Goal: Information Seeking & Learning: Check status

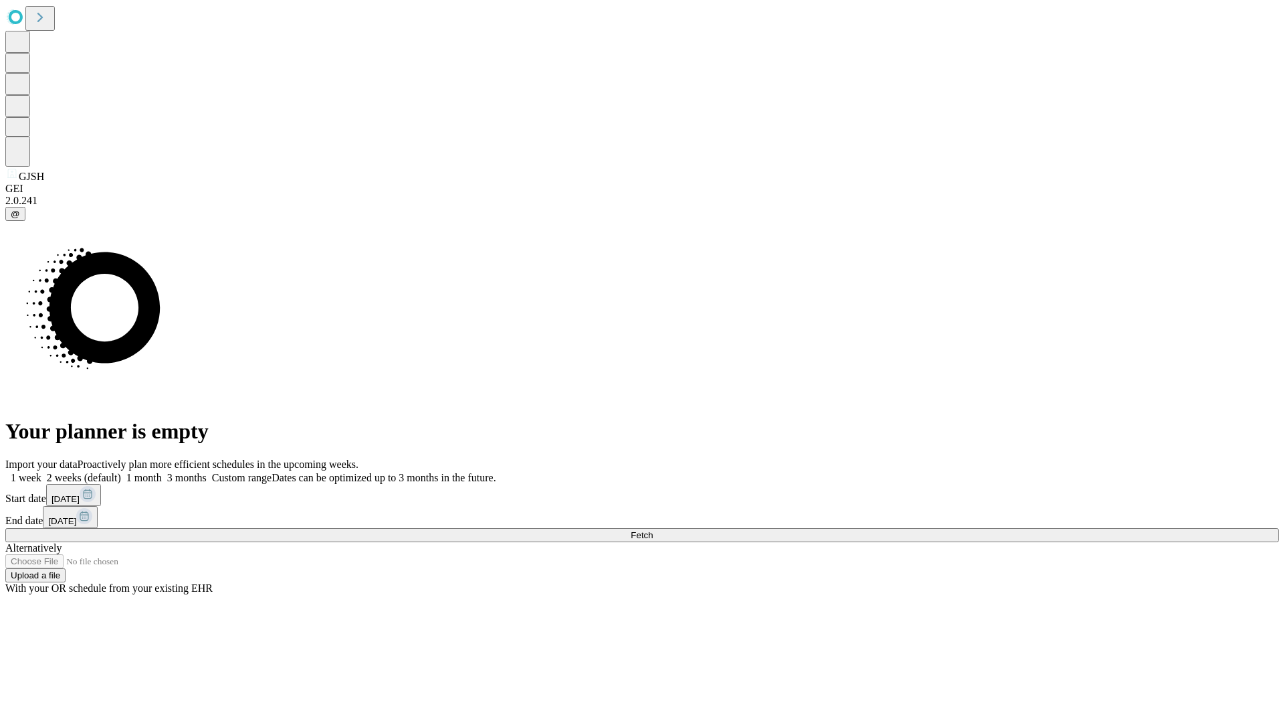
click at [653, 530] on span "Fetch" at bounding box center [642, 535] width 22 height 10
